Goal: Information Seeking & Learning: Check status

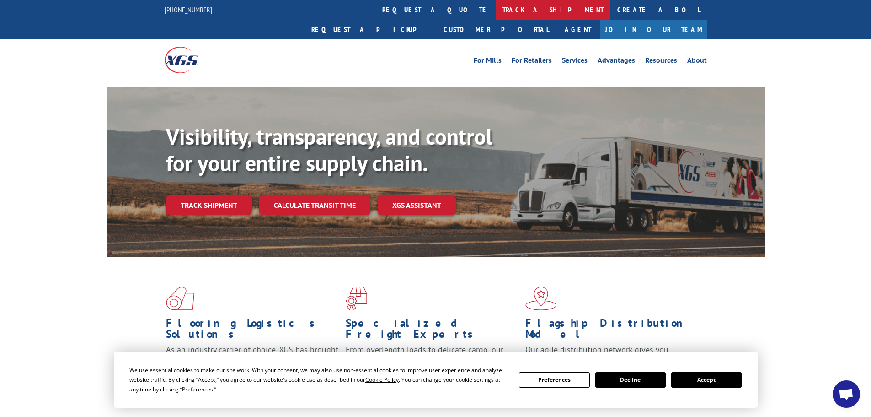
click at [496, 8] on link "track a shipment" at bounding box center [553, 10] width 115 height 20
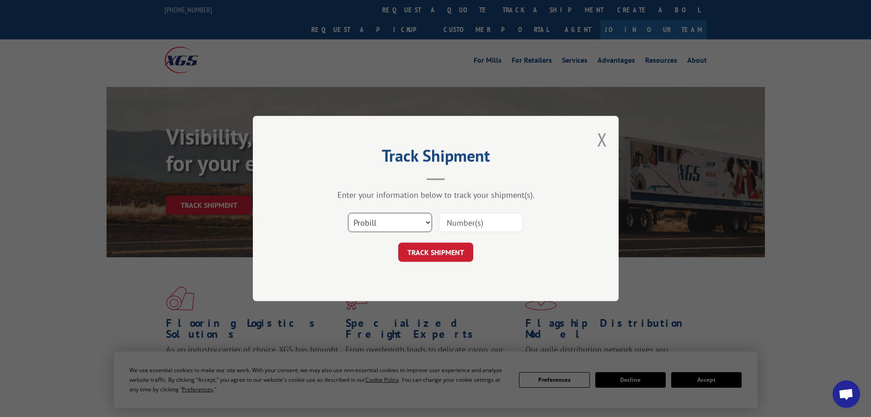
click at [388, 225] on select "Select category... Probill BOL PO" at bounding box center [390, 222] width 84 height 19
click at [426, 219] on select "Select category... Probill BOL PO" at bounding box center [390, 222] width 84 height 19
select select "po"
click at [348, 213] on select "Select category... Probill BOL PO" at bounding box center [390, 222] width 84 height 19
click at [464, 216] on input at bounding box center [481, 222] width 84 height 19
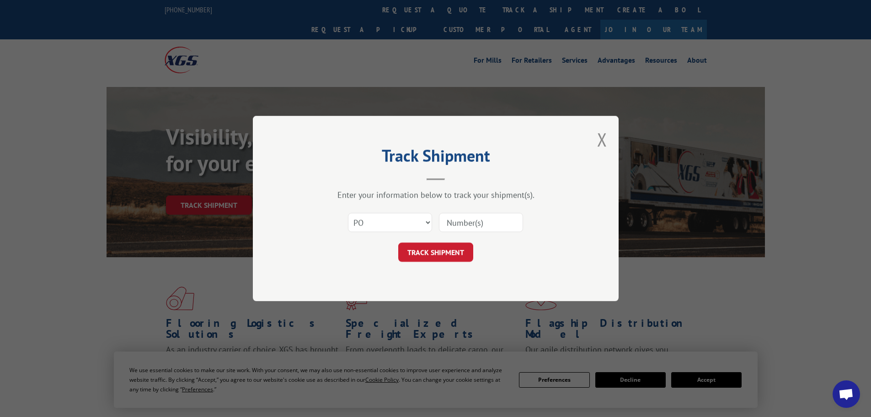
paste input "05503703"
type input "05503703"
click at [436, 258] on button "TRACK SHIPMENT" at bounding box center [435, 251] width 75 height 19
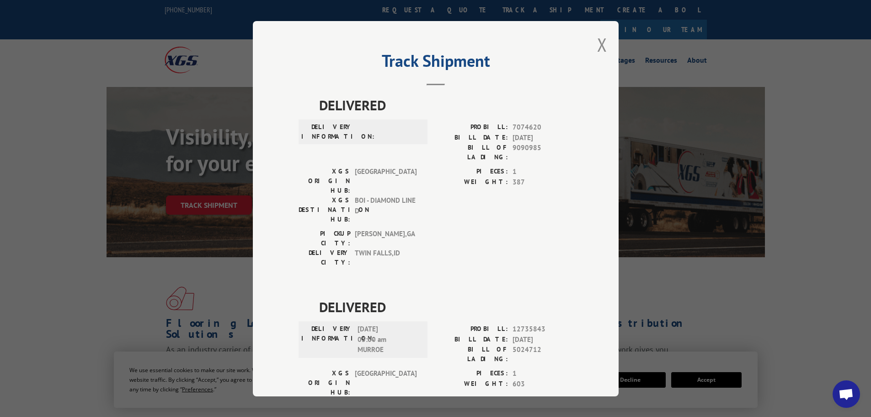
click at [120, 276] on div "Track Shipment DELIVERED DELIVERY INFORMATION: PROBILL: 7074620 BILL DATE: [DAT…" at bounding box center [435, 208] width 871 height 417
